Goal: Navigation & Orientation: Find specific page/section

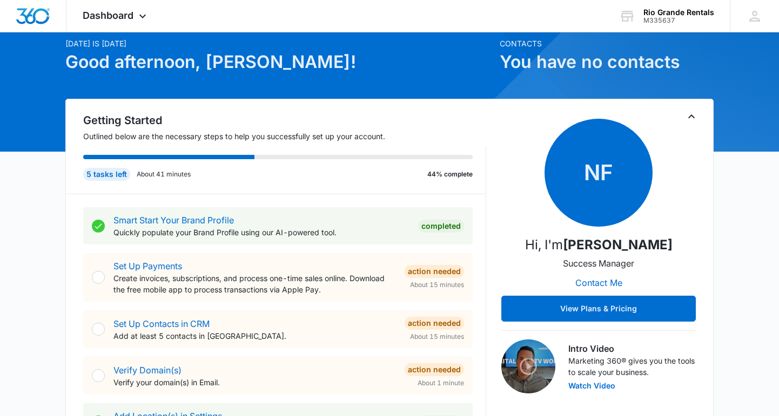
scroll to position [3, 0]
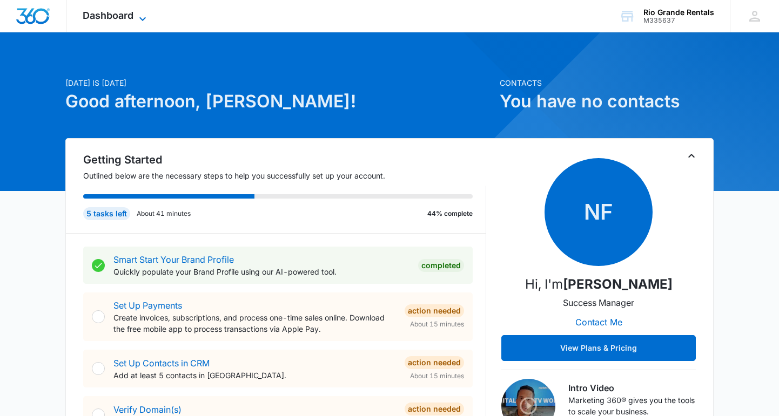
click at [143, 16] on icon at bounding box center [142, 18] width 13 height 13
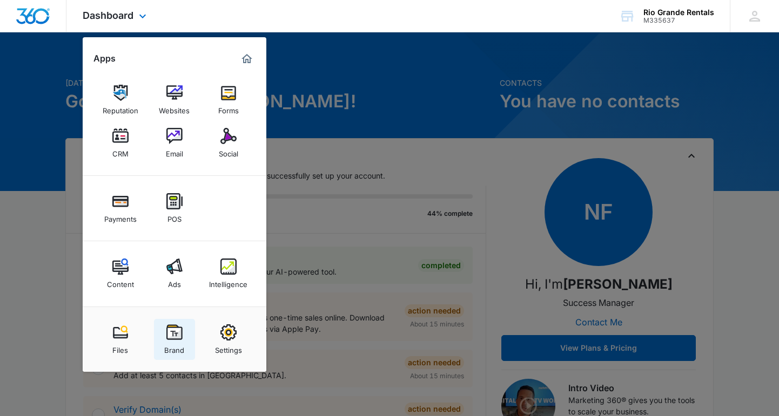
click at [173, 323] on link "Brand" at bounding box center [174, 339] width 41 height 41
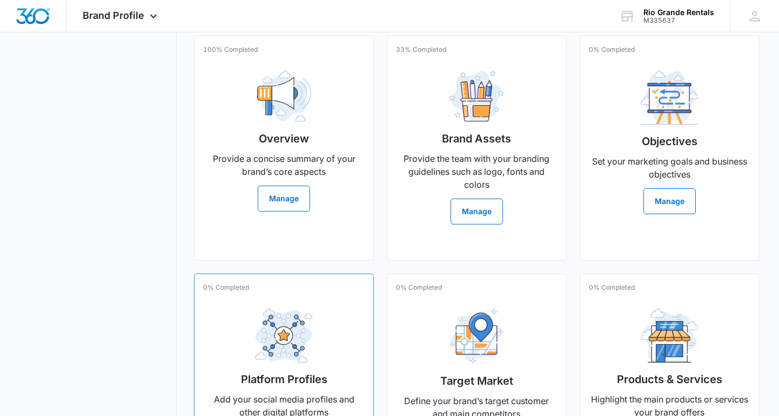
scroll to position [225, 0]
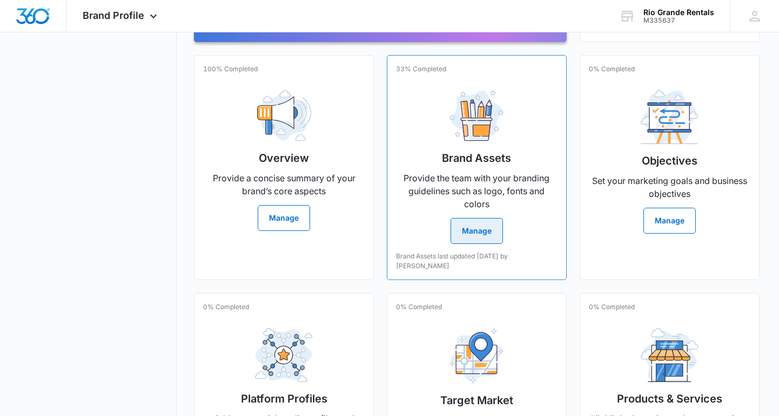
click at [507, 160] on h2 "Brand Assets" at bounding box center [476, 158] width 69 height 16
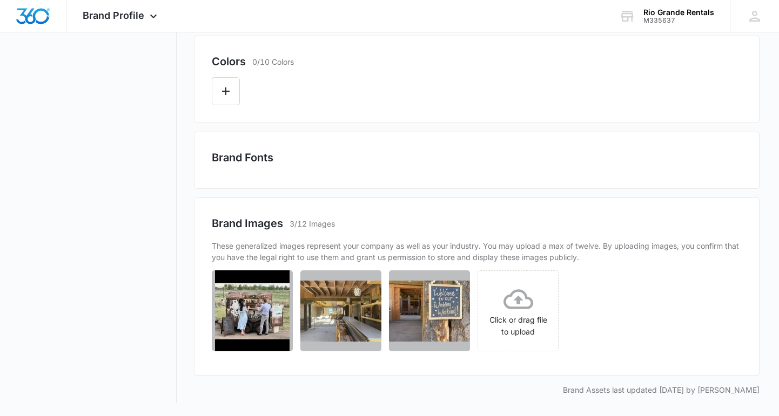
scroll to position [429, 0]
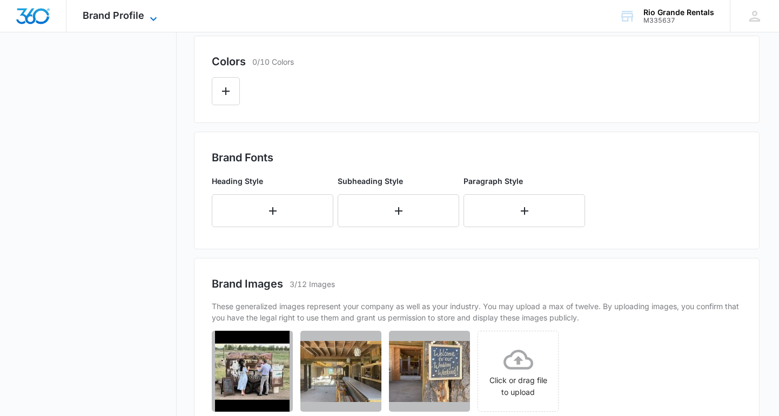
click at [152, 15] on icon at bounding box center [153, 18] width 13 height 13
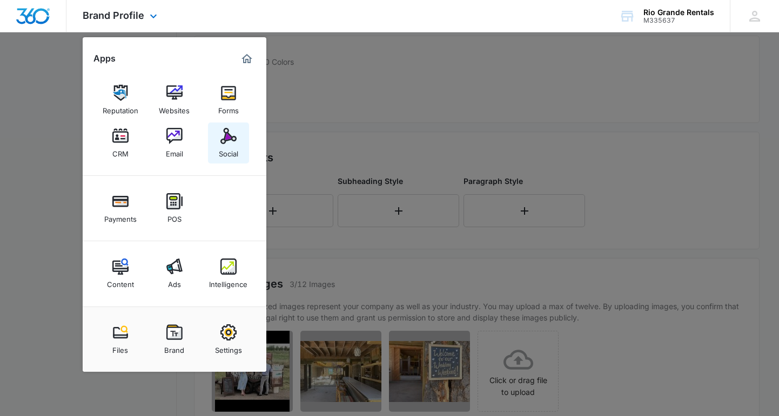
click at [226, 143] on img at bounding box center [228, 136] width 16 height 16
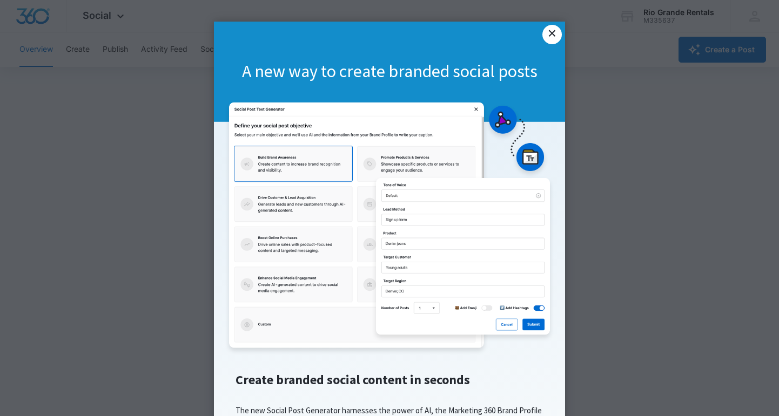
click at [547, 38] on link "×" at bounding box center [551, 34] width 19 height 19
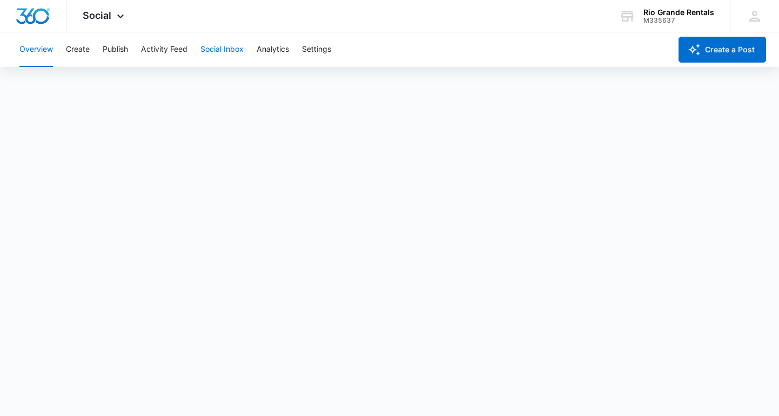
scroll to position [3, 0]
click at [382, 55] on div "Overview Create Publish Activity Feed Social Inbox Analytics Settings" at bounding box center [342, 49] width 658 height 35
click at [37, 54] on button "Overview" at bounding box center [35, 49] width 33 height 35
click at [124, 15] on icon at bounding box center [120, 18] width 13 height 13
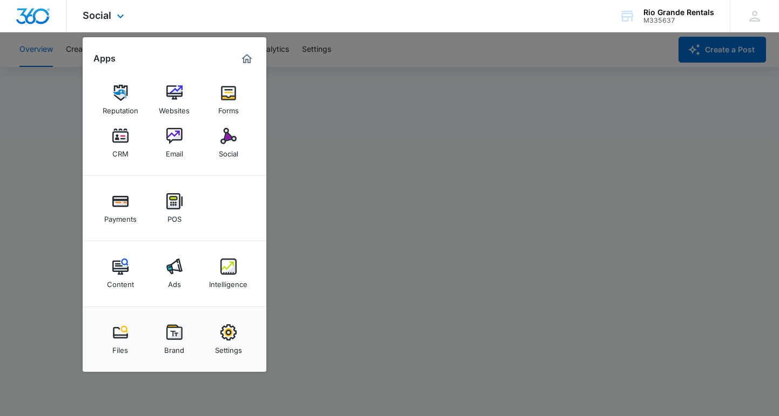
click at [405, 21] on div "Social Apps Reputation Websites Forms CRM Email Social Payments POS Content Ads…" at bounding box center [389, 16] width 779 height 32
click at [549, 71] on div at bounding box center [389, 208] width 779 height 416
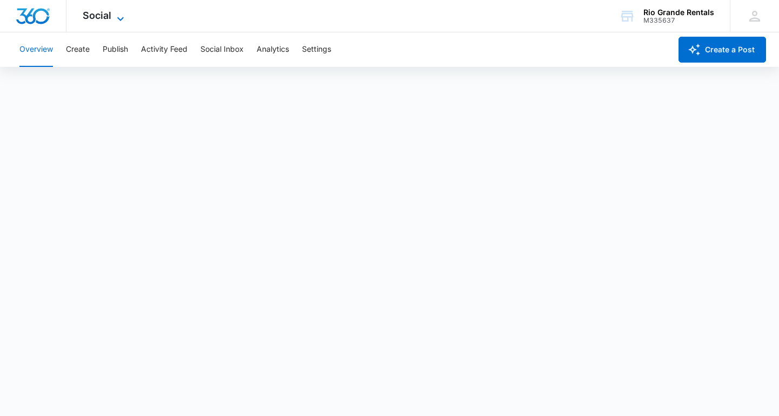
click at [123, 17] on icon at bounding box center [120, 18] width 13 height 13
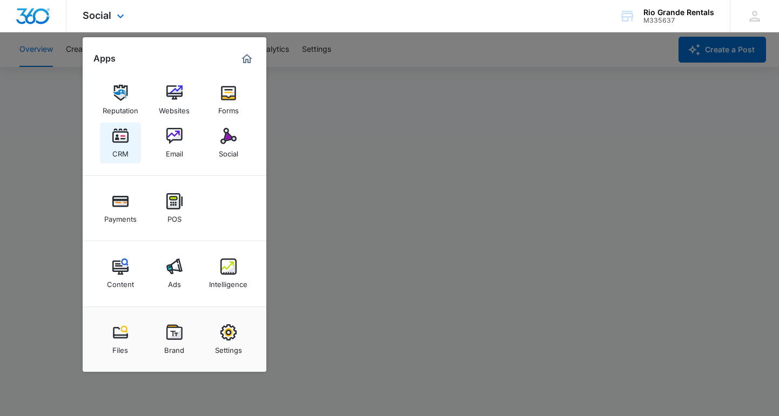
click at [122, 135] on img at bounding box center [120, 136] width 16 height 16
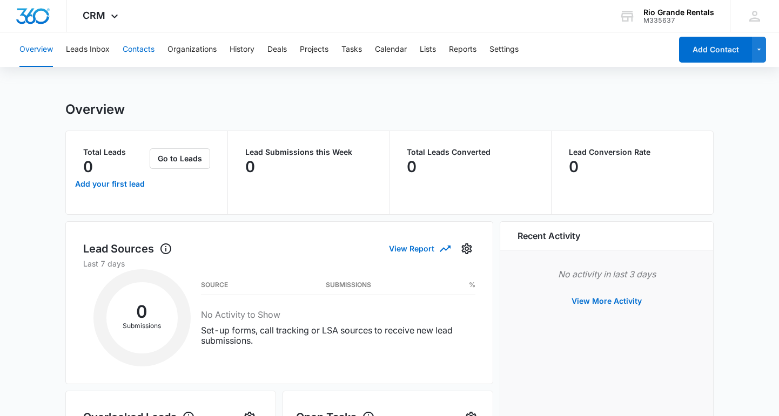
click at [129, 47] on button "Contacts" at bounding box center [139, 49] width 32 height 35
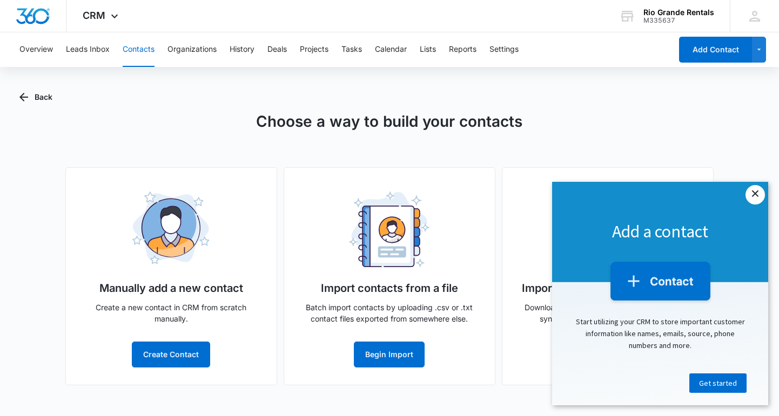
click at [752, 194] on link "×" at bounding box center [754, 194] width 19 height 19
